Goal: Obtain resource: Download file/media

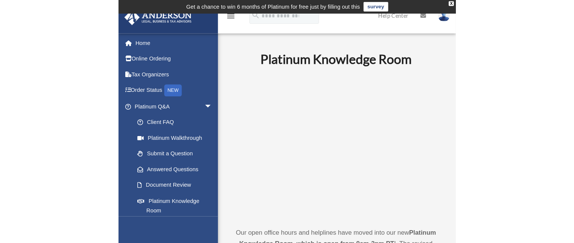
scroll to position [664, 0]
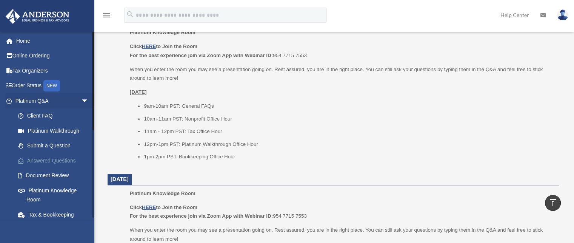
click at [55, 160] on link "Answered Questions" at bounding box center [55, 160] width 89 height 15
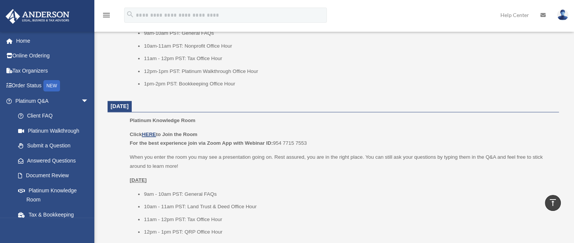
scroll to position [740, 0]
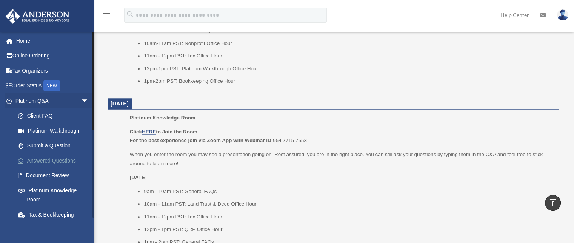
click at [59, 157] on link "Answered Questions" at bounding box center [55, 160] width 89 height 15
click at [59, 158] on link "Answered Questions" at bounding box center [55, 160] width 89 height 15
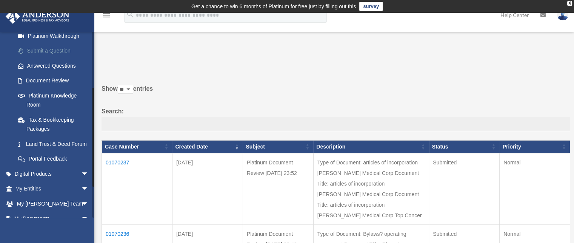
scroll to position [113, 0]
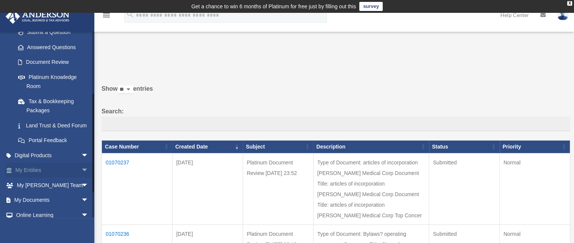
click at [81, 177] on span "arrow_drop_down" at bounding box center [88, 170] width 15 height 15
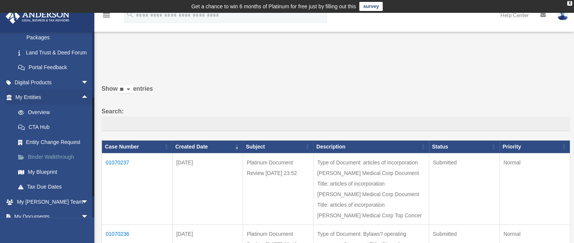
scroll to position [189, 0]
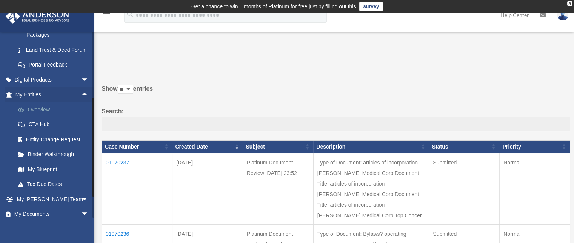
click at [41, 117] on link "Overview" at bounding box center [55, 109] width 89 height 15
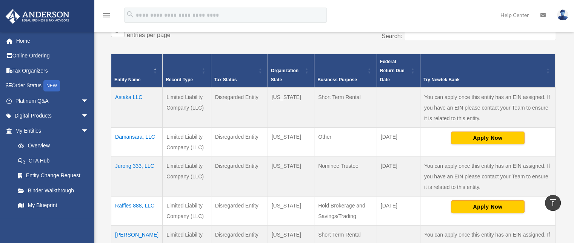
scroll to position [201, 0]
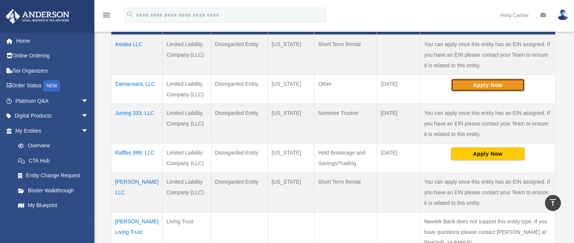
click at [488, 83] on button "Apply Now" at bounding box center [488, 84] width 74 height 13
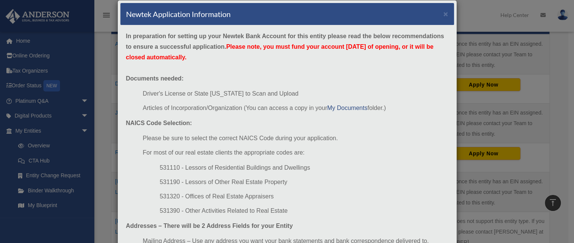
scroll to position [0, 0]
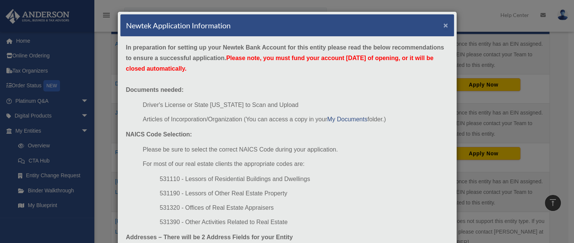
click at [443, 23] on button "×" at bounding box center [445, 25] width 5 height 8
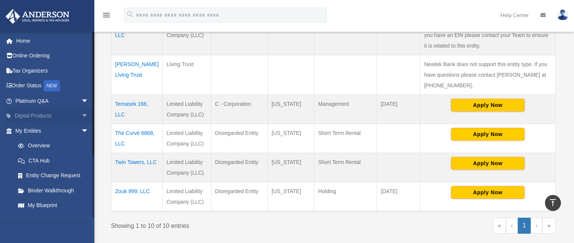
scroll to position [352, 0]
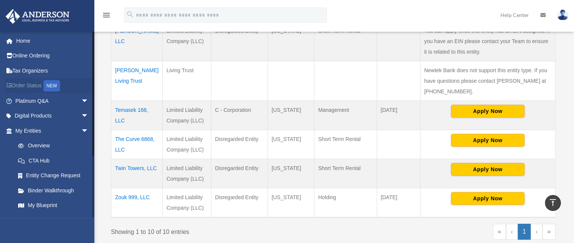
click at [51, 86] on div "NEW" at bounding box center [51, 85] width 17 height 11
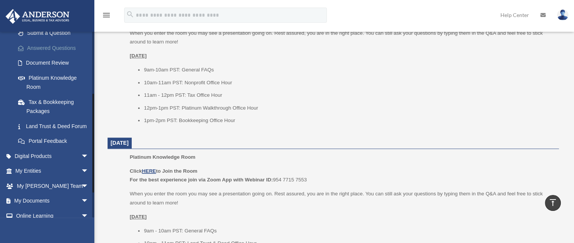
scroll to position [113, 0]
click at [61, 178] on link "My Entities arrow_drop_down" at bounding box center [52, 170] width 95 height 15
click at [81, 178] on span "arrow_drop_down" at bounding box center [88, 170] width 15 height 15
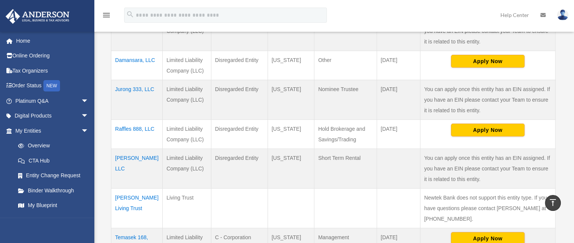
scroll to position [232, 0]
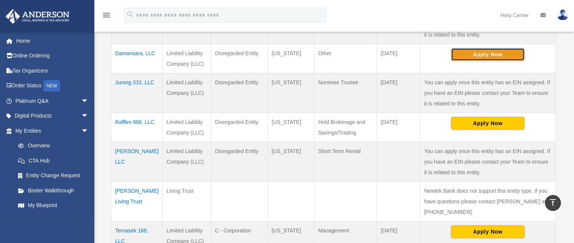
click at [489, 57] on button "Apply Now" at bounding box center [488, 54] width 74 height 13
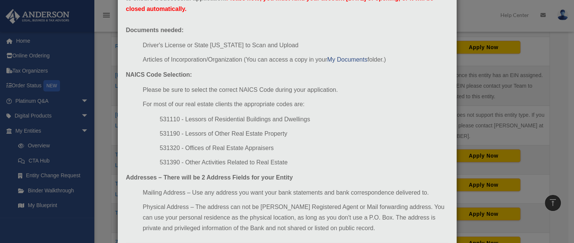
scroll to position [28, 0]
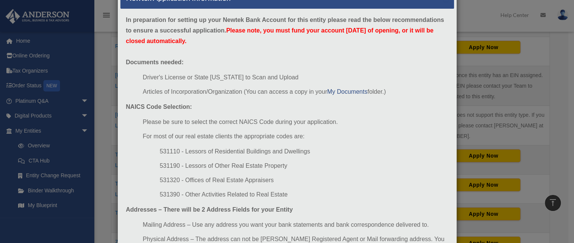
click at [35, 129] on div "Newtek Application Information × In preparation for setting up your Newtek Bank…" at bounding box center [287, 121] width 574 height 243
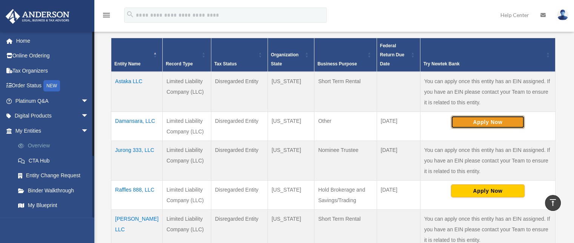
scroll to position [38, 0]
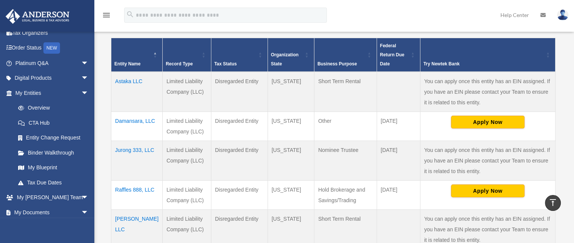
click at [125, 78] on td "Astaka LLC" at bounding box center [136, 92] width 51 height 40
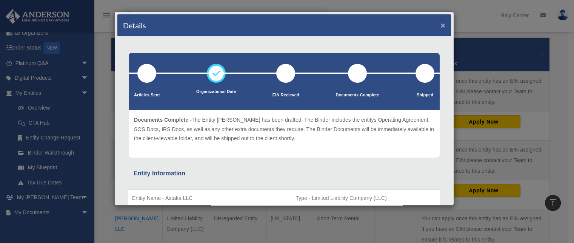
drag, startPoint x: 438, startPoint y: 24, endPoint x: 413, endPoint y: 27, distance: 25.1
click at [440, 24] on button "×" at bounding box center [442, 25] width 5 height 8
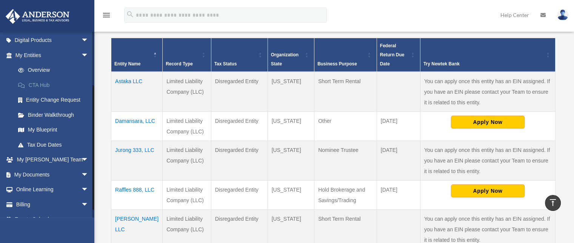
scroll to position [86, 0]
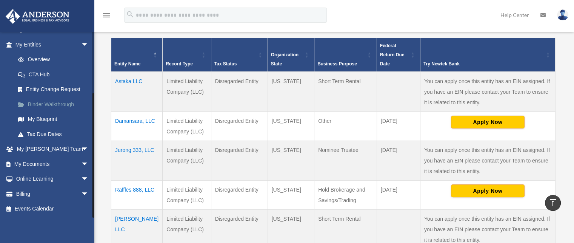
click at [55, 104] on link "Binder Walkthrough" at bounding box center [55, 104] width 89 height 15
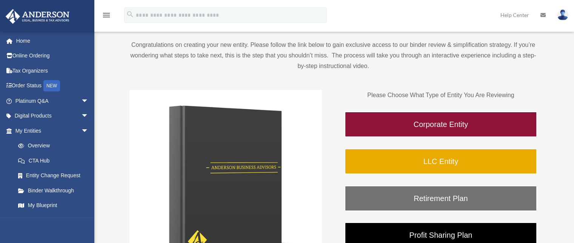
scroll to position [89, 0]
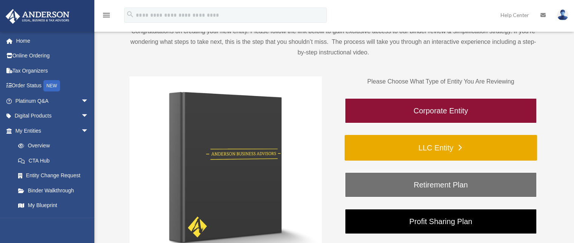
click at [446, 148] on link "LLC Entity" at bounding box center [440, 148] width 192 height 26
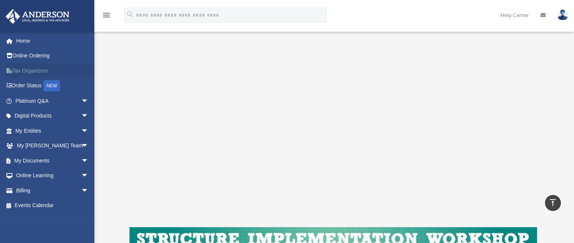
scroll to position [135, 0]
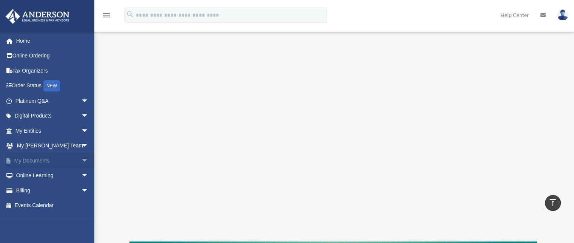
click at [81, 161] on span "arrow_drop_down" at bounding box center [88, 160] width 15 height 15
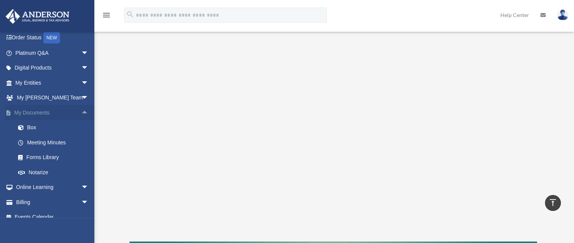
scroll to position [56, 0]
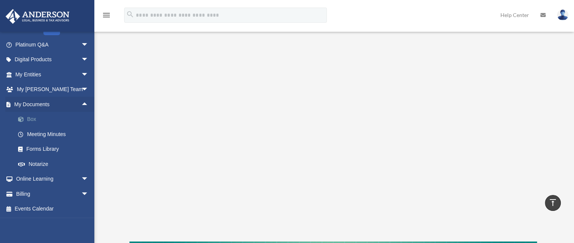
click at [33, 120] on link "Box" at bounding box center [55, 119] width 89 height 15
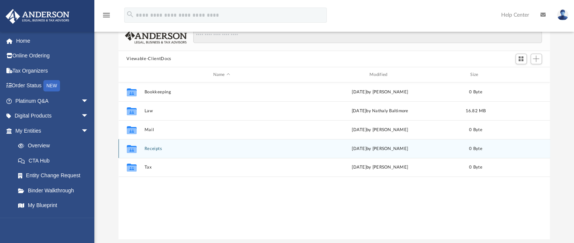
scroll to position [75, 0]
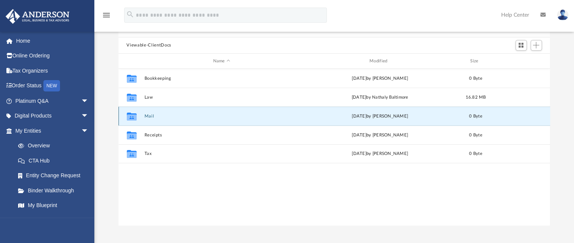
click at [151, 116] on button "Mail" at bounding box center [221, 116] width 155 height 5
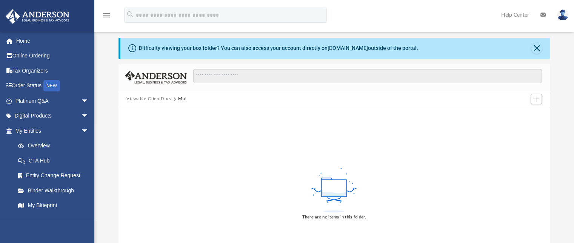
scroll to position [38, 0]
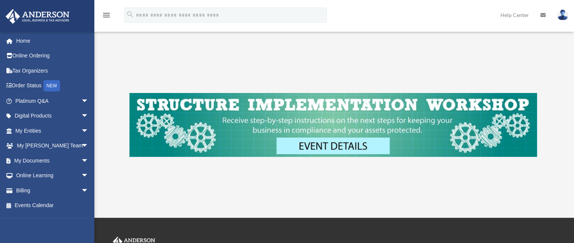
scroll to position [286, 0]
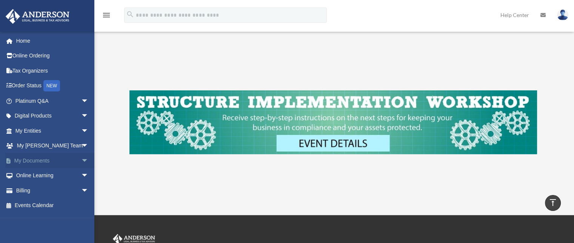
click at [54, 160] on link "My Documents arrow_drop_down" at bounding box center [52, 160] width 95 height 15
click at [83, 162] on span "arrow_drop_down" at bounding box center [88, 160] width 15 height 15
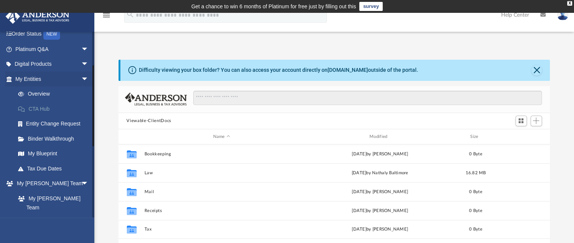
scroll to position [75, 0]
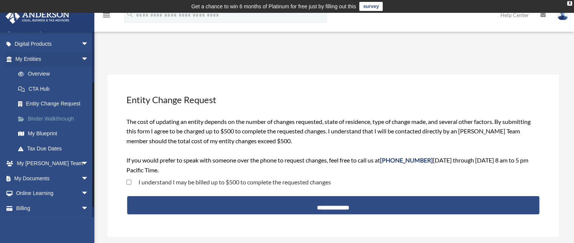
scroll to position [86, 0]
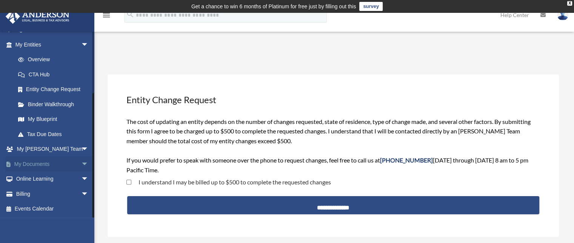
click at [81, 162] on span "arrow_drop_down" at bounding box center [88, 163] width 15 height 15
click at [31, 179] on link "Box" at bounding box center [55, 178] width 89 height 15
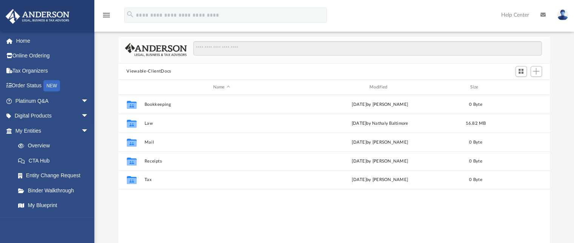
scroll to position [75, 0]
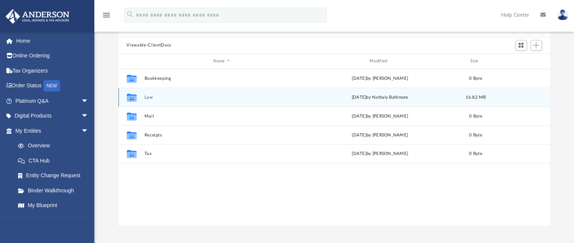
click at [144, 100] on div "Collaborated Folder Law yesterday by Nathaly Baltimore 16.82 MB" at bounding box center [334, 97] width 432 height 19
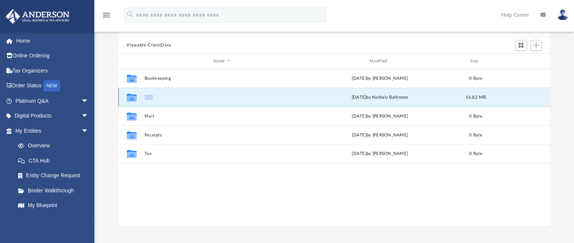
click at [144, 100] on div "Collaborated Folder Law yesterday by Nathaly Baltimore 16.82 MB" at bounding box center [334, 97] width 432 height 19
click at [130, 99] on icon "grid" at bounding box center [131, 98] width 10 height 8
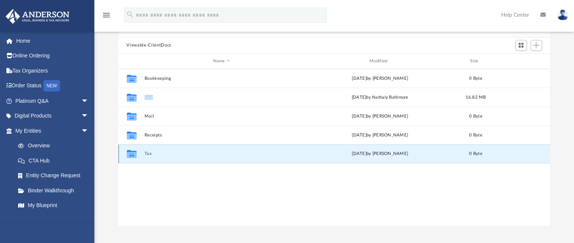
click at [148, 154] on button "Tax" at bounding box center [221, 153] width 155 height 5
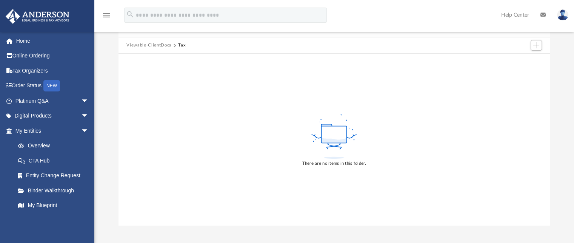
click at [149, 44] on button "Viewable-ClientDocs" at bounding box center [148, 45] width 45 height 7
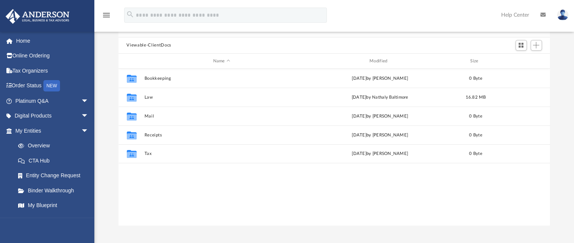
scroll to position [166, 426]
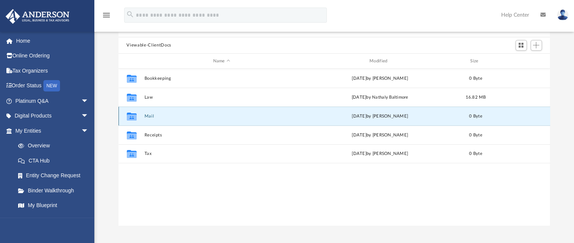
click at [151, 115] on button "Mail" at bounding box center [221, 116] width 155 height 5
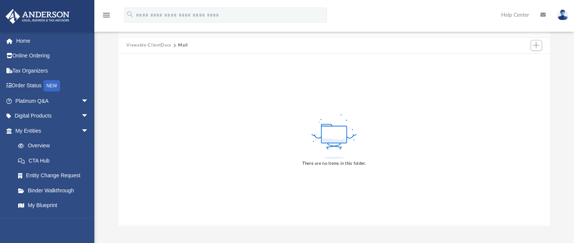
click at [162, 45] on button "Viewable-ClientDocs" at bounding box center [148, 45] width 45 height 7
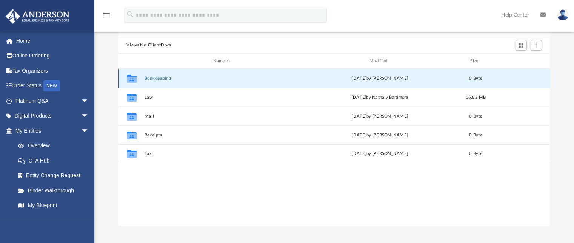
click at [157, 77] on button "Bookkeeping" at bounding box center [221, 78] width 155 height 5
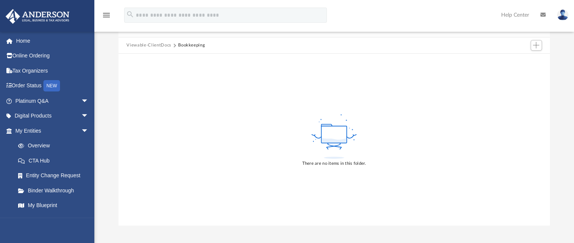
click at [141, 43] on button "Viewable-ClientDocs" at bounding box center [148, 45] width 45 height 7
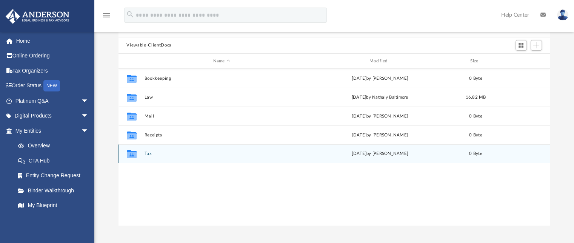
scroll to position [6, 6]
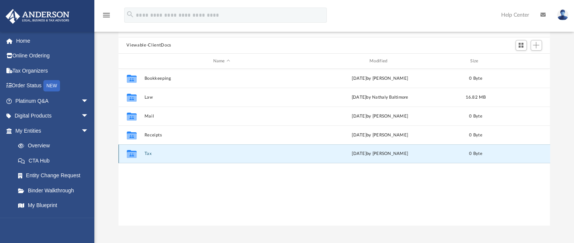
click at [148, 154] on button "Tax" at bounding box center [221, 153] width 155 height 5
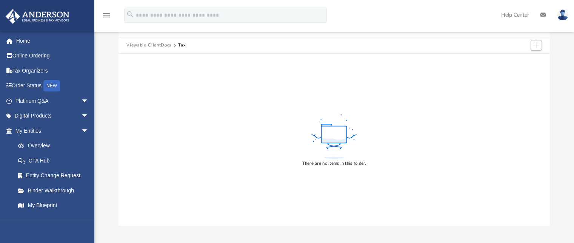
click at [140, 45] on button "Viewable-ClientDocs" at bounding box center [148, 45] width 45 height 7
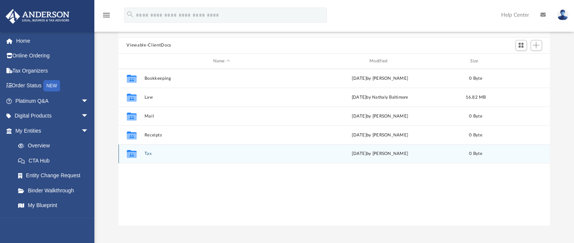
scroll to position [166, 426]
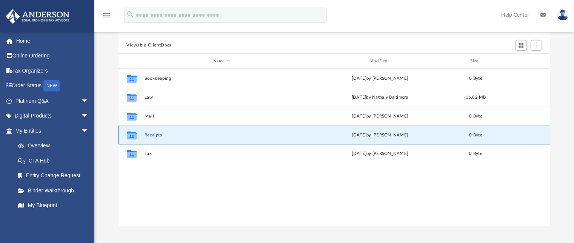
click at [152, 133] on button "Receipts" at bounding box center [221, 134] width 155 height 5
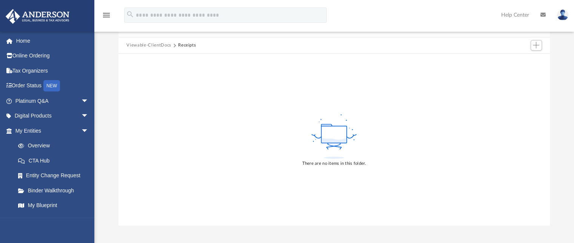
click at [144, 45] on button "Viewable-ClientDocs" at bounding box center [148, 45] width 45 height 7
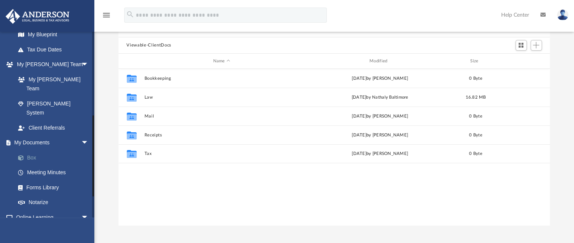
scroll to position [189, 0]
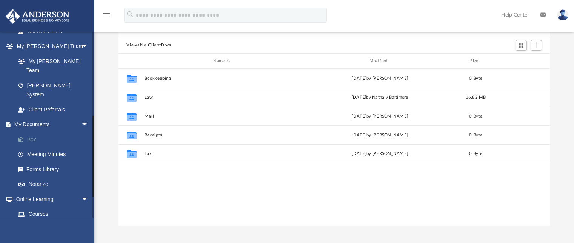
click at [39, 132] on link "Box" at bounding box center [55, 139] width 89 height 15
click at [42, 161] on link "Forms Library" at bounding box center [55, 168] width 89 height 15
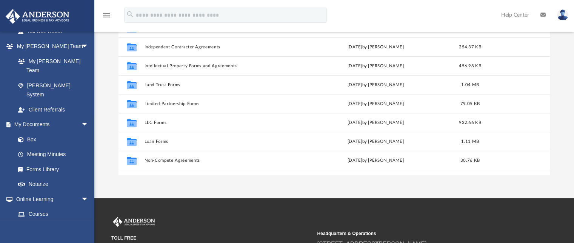
scroll to position [113, 0]
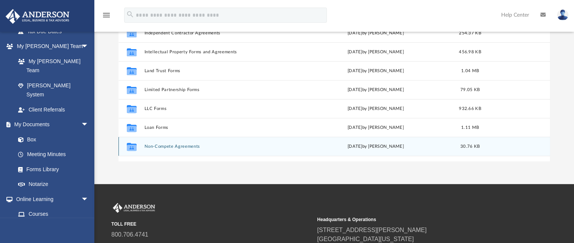
click at [192, 145] on button "Non-Compete Agreements" at bounding box center [220, 146] width 152 height 5
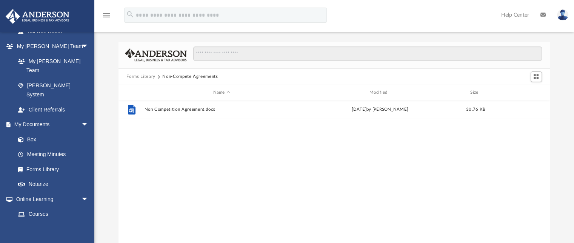
scroll to position [0, 0]
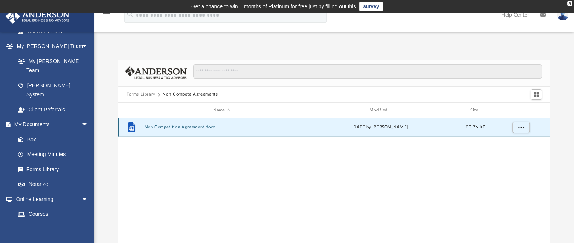
click at [169, 127] on button "Non Competition Agreement.docx" at bounding box center [221, 127] width 155 height 5
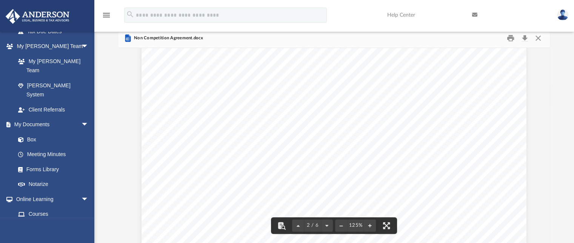
scroll to position [604, 0]
click at [27, 132] on link "Box" at bounding box center [55, 139] width 89 height 15
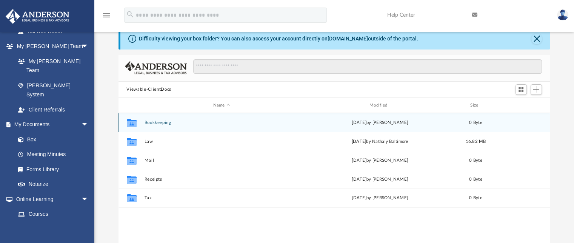
scroll to position [166, 426]
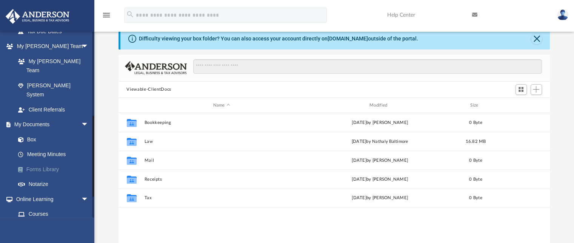
click at [49, 161] on link "Forms Library" at bounding box center [55, 168] width 89 height 15
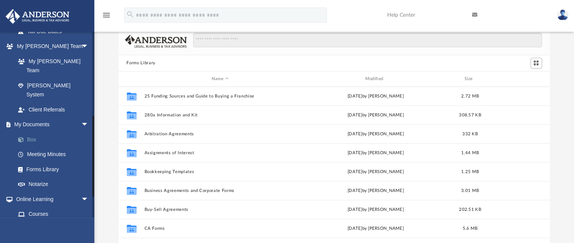
click at [35, 132] on link "Box" at bounding box center [55, 139] width 89 height 15
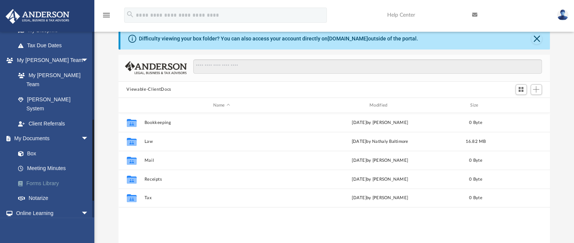
scroll to position [160, 0]
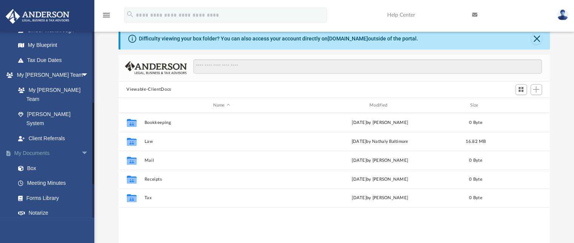
click at [81, 146] on span "arrow_drop_down" at bounding box center [88, 153] width 15 height 15
click at [81, 146] on span "arrow_drop_up" at bounding box center [88, 153] width 15 height 15
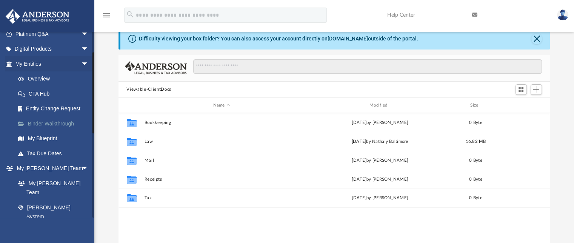
scroll to position [47, 0]
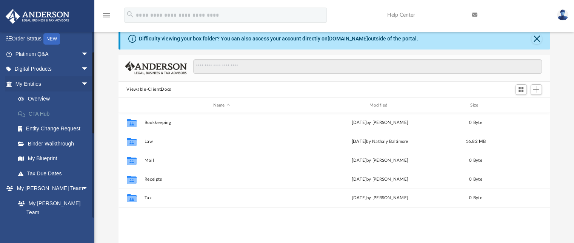
click at [40, 112] on link "CTA Hub" at bounding box center [55, 113] width 89 height 15
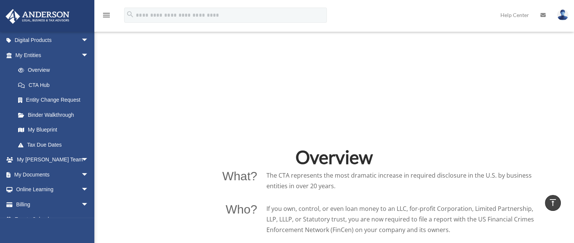
scroll to position [452, 0]
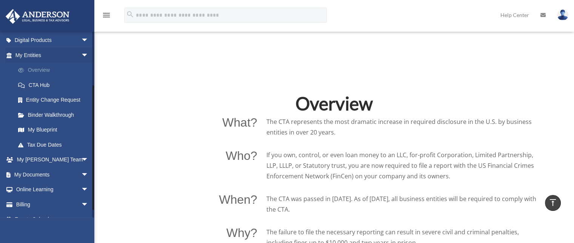
click at [48, 75] on link "Overview" at bounding box center [55, 70] width 89 height 15
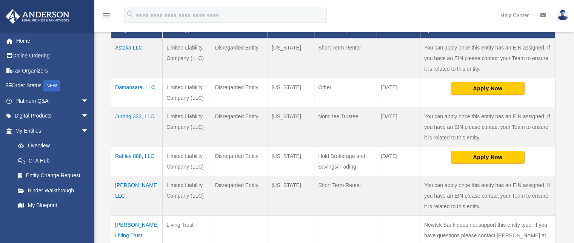
scroll to position [201, 0]
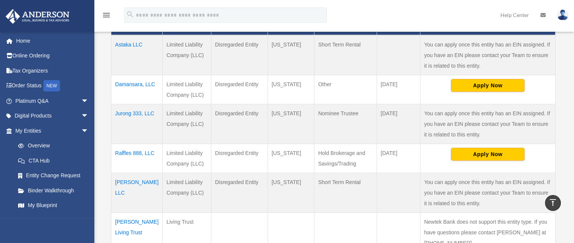
click at [134, 41] on td "Astaka LLC" at bounding box center [136, 55] width 51 height 40
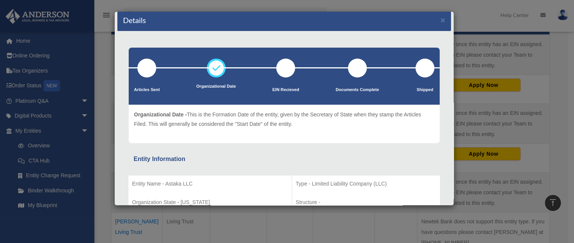
scroll to position [0, 0]
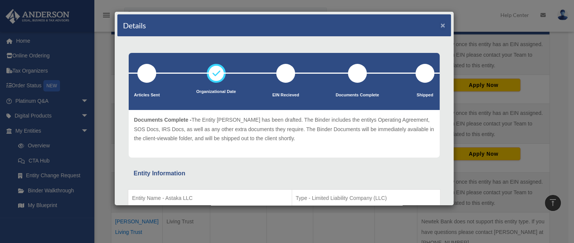
click at [440, 26] on button "×" at bounding box center [442, 25] width 5 height 8
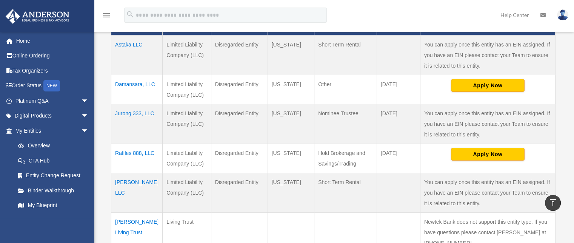
click at [124, 95] on td "Damansara, LLC" at bounding box center [136, 89] width 51 height 29
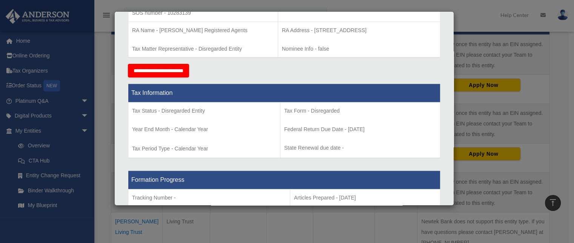
scroll to position [264, 0]
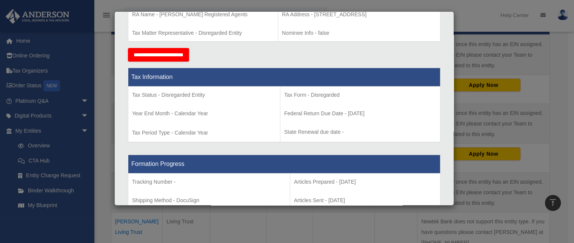
click at [496, 57] on div "Details × Articles Sent Organizational Date" at bounding box center [287, 121] width 574 height 243
